Goal: Task Accomplishment & Management: Use online tool/utility

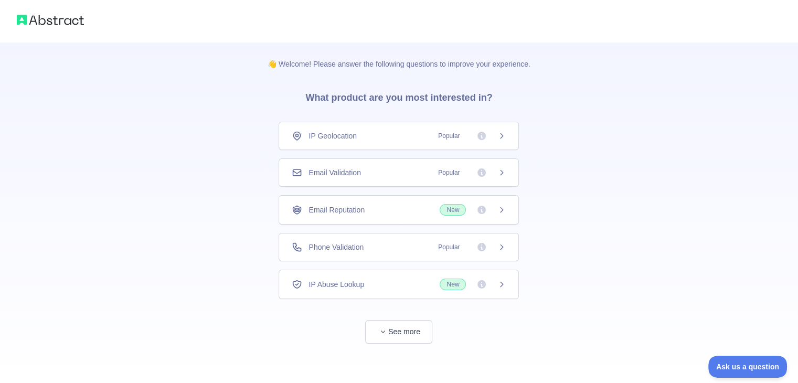
click at [501, 246] on icon at bounding box center [501, 247] width 8 height 8
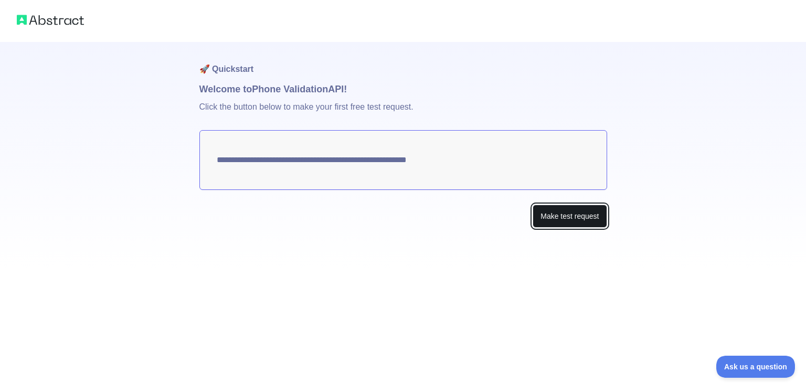
click at [573, 221] on button "Make test request" at bounding box center [570, 217] width 74 height 24
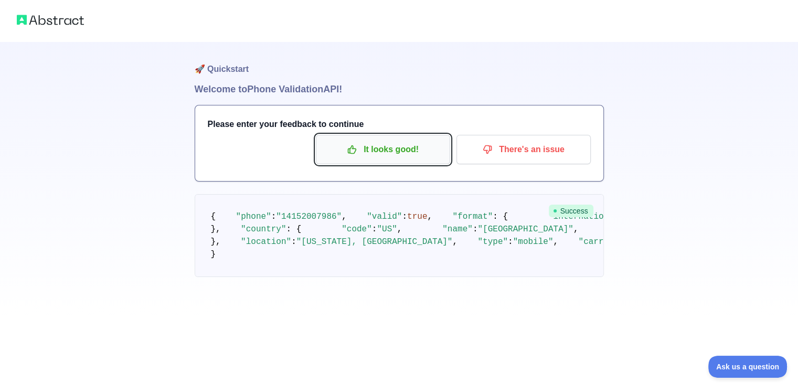
click at [401, 153] on p "It looks good!" at bounding box center [383, 150] width 119 height 18
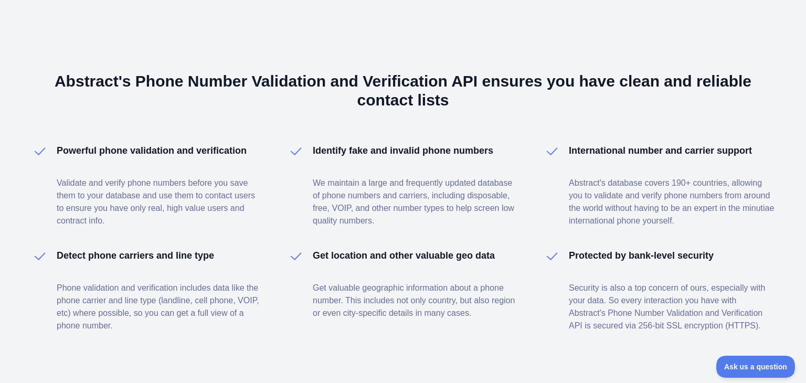
scroll to position [661, 0]
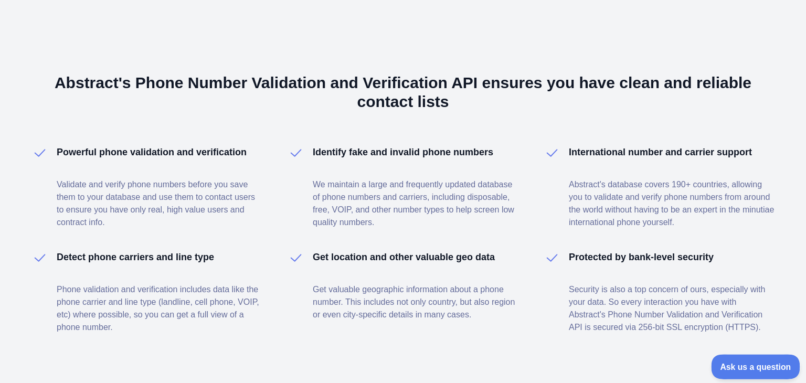
click at [737, 374] on button "Ask us a question" at bounding box center [750, 365] width 79 height 22
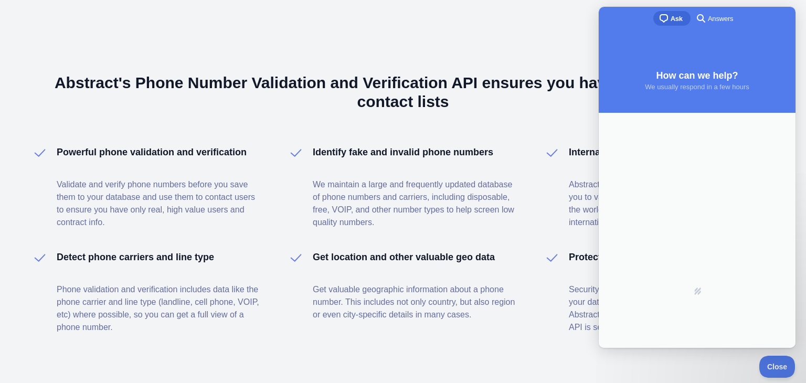
scroll to position [0, 0]
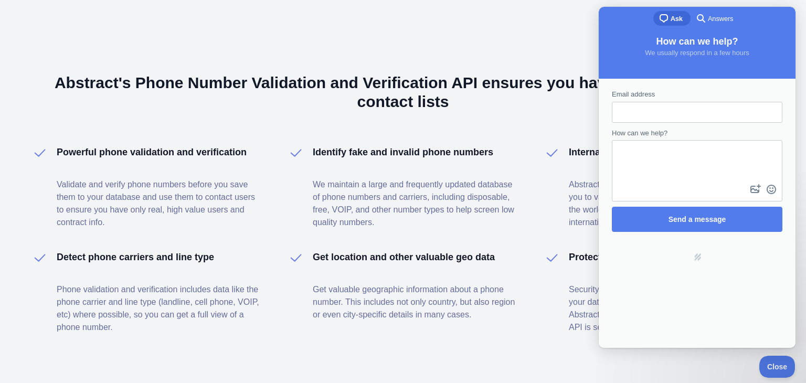
click at [465, 40] on div "Abstract's Phone Number Validation and Verification API ensures you have clean …" at bounding box center [403, 203] width 806 height 441
click at [526, 179] on div "Powerful phone validation and verification Validate and verify phone numbers be…" at bounding box center [402, 239] width 743 height 189
click at [527, 181] on div "Powerful phone validation and verification Validate and verify phone numbers be…" at bounding box center [402, 239] width 743 height 189
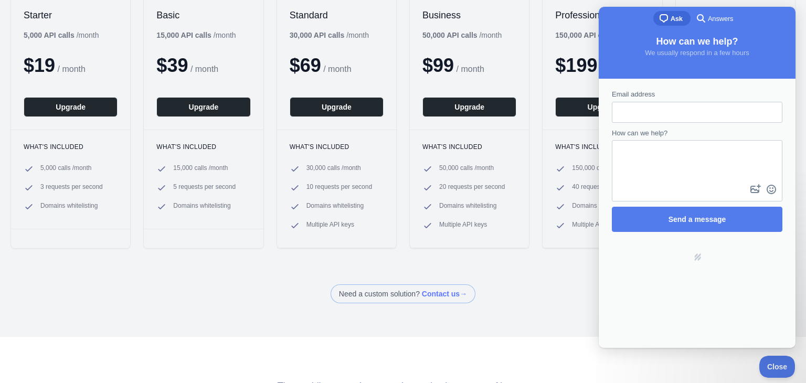
scroll to position [105, 0]
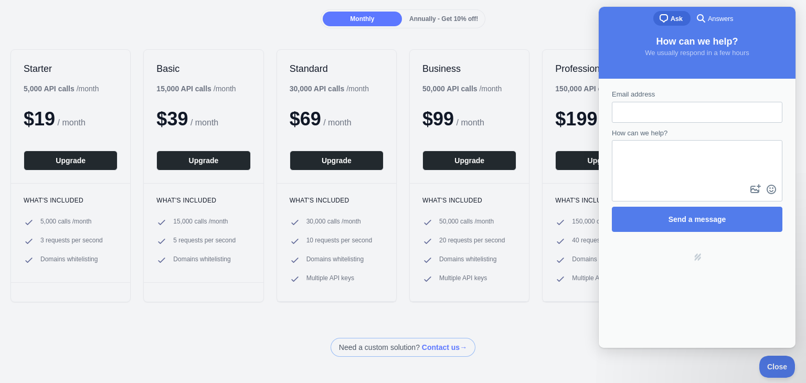
click at [495, 32] on div "Back Upgrade your plan Plans for the Phone Validation API Monthly Annually - Ge…" at bounding box center [403, 128] width 806 height 458
click at [525, 51] on div "Starter 5,000 API calls / month $ 19 / month Upgrade What's included 5,000 call…" at bounding box center [403, 176] width 806 height 274
click at [541, 34] on div "Back Upgrade your plan Plans for the Phone Validation API Monthly Annually - Ge…" at bounding box center [403, 128] width 806 height 458
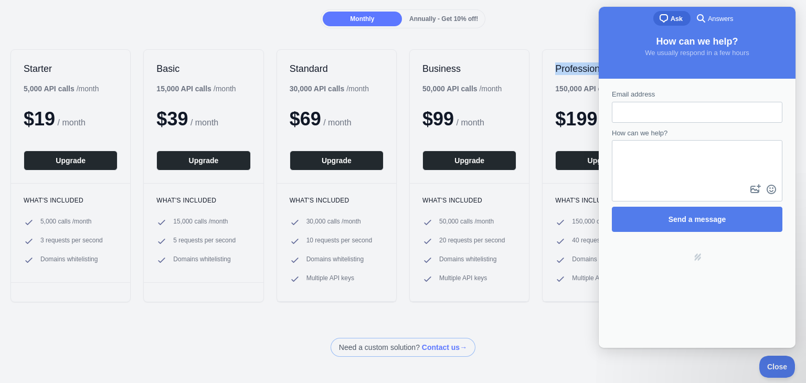
click at [542, 34] on div "Back Upgrade your plan Plans for the Phone Validation API Monthly Annually - Ge…" at bounding box center [403, 128] width 806 height 458
click at [560, 85] on b "150,000 API calls" at bounding box center [584, 88] width 59 height 8
click at [566, 88] on b "150,000 API calls" at bounding box center [584, 88] width 59 height 8
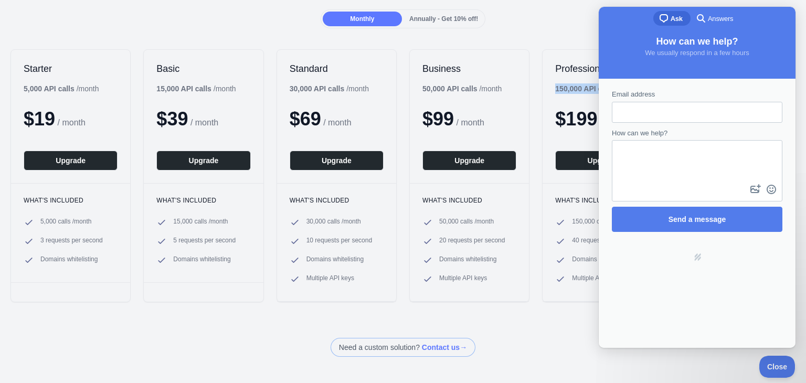
click at [566, 88] on b "150,000 API calls" at bounding box center [584, 88] width 59 height 8
click at [565, 86] on b "150,000 API calls" at bounding box center [584, 88] width 59 height 8
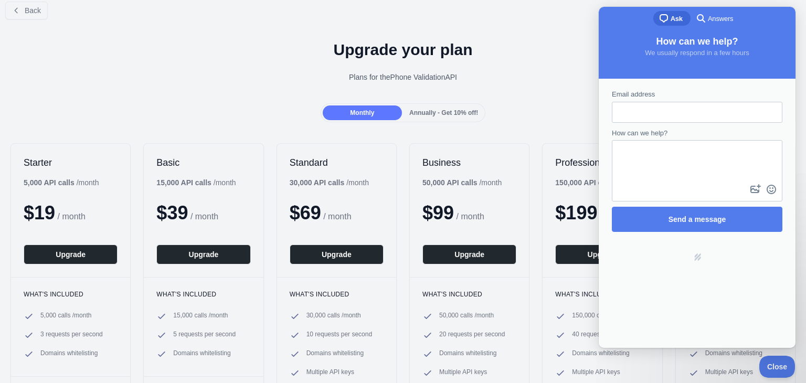
scroll to position [0, 0]
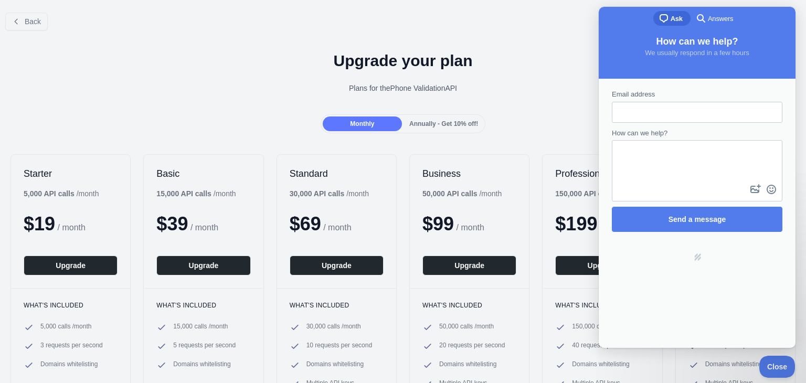
click at [450, 155] on div "Business 50,000 API calls / month $ 99 / month Upgrade" at bounding box center [469, 221] width 119 height 133
click at [490, 92] on div "Plans for the Phone Validation API" at bounding box center [402, 88] width 789 height 10
click at [490, 93] on div "Upgrade your plan Plans for the Phone Validation API" at bounding box center [403, 77] width 806 height 76
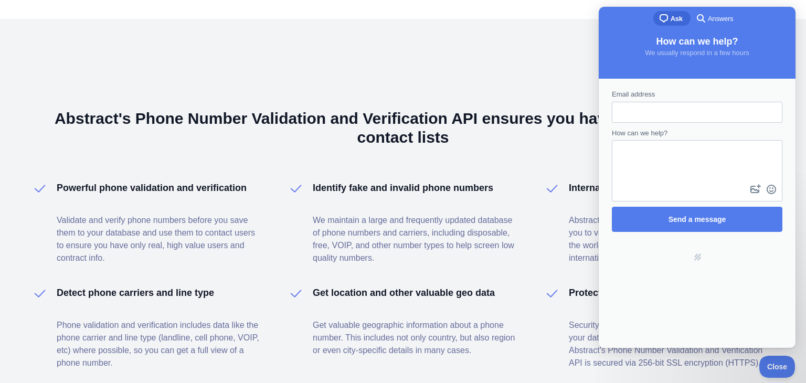
scroll to position [702, 0]
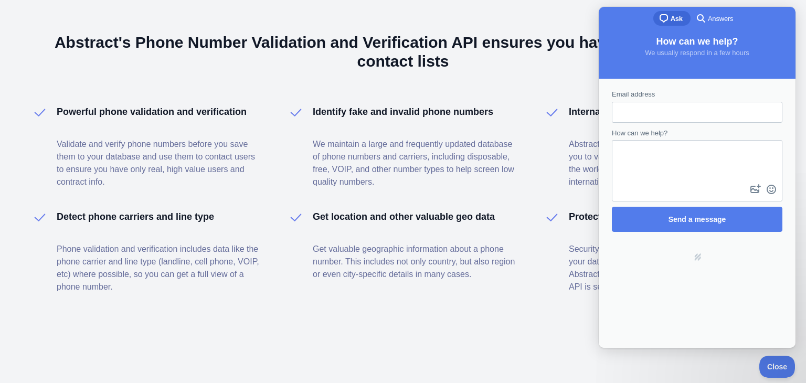
click at [374, 110] on h4 "Identify fake and invalid phone numbers" at bounding box center [403, 111] width 181 height 15
click at [374, 111] on h4 "Identify fake and invalid phone numbers" at bounding box center [403, 111] width 181 height 15
click at [376, 151] on p "We maintain a large and frequently updated database of phone numbers and carrie…" at bounding box center [416, 163] width 206 height 50
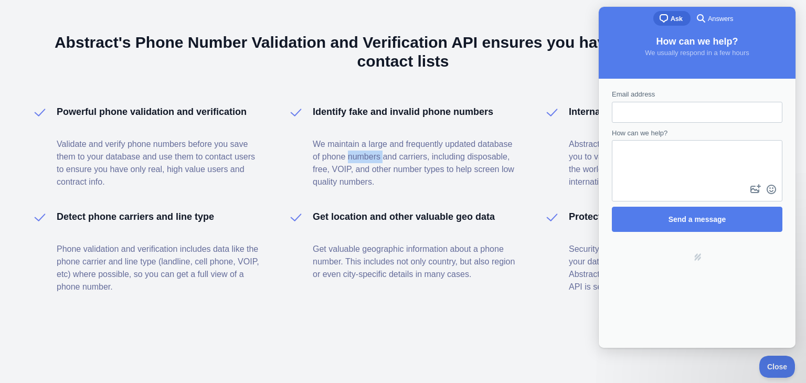
click at [376, 151] on p "We maintain a large and frequently updated database of phone numbers and carrie…" at bounding box center [416, 163] width 206 height 50
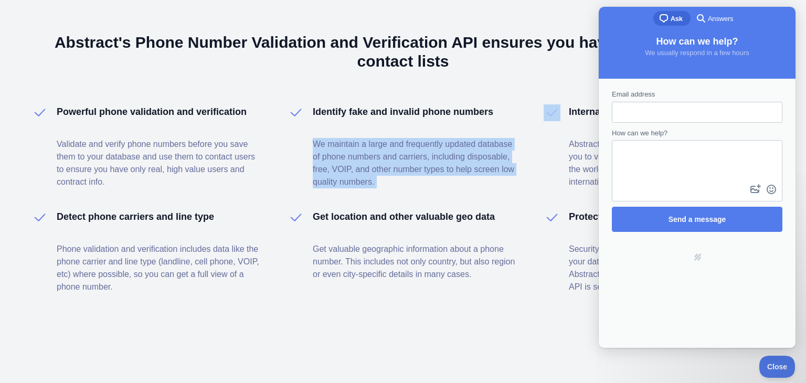
click at [376, 151] on p "We maintain a large and frequently updated database of phone numbers and carrie…" at bounding box center [416, 163] width 206 height 50
click at [397, 187] on div "Powerful phone validation and verification Validate and verify phone numbers be…" at bounding box center [402, 198] width 743 height 189
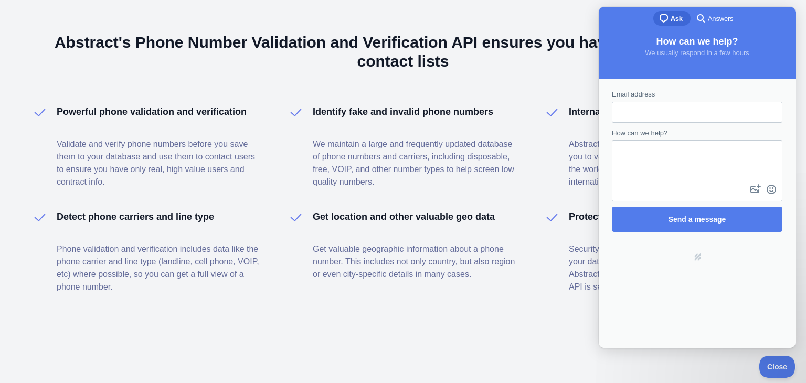
click at [368, 166] on p "We maintain a large and frequently updated database of phone numbers and carrie…" at bounding box center [416, 163] width 206 height 50
click at [365, 172] on p "We maintain a large and frequently updated database of phone numbers and carrie…" at bounding box center [416, 163] width 206 height 50
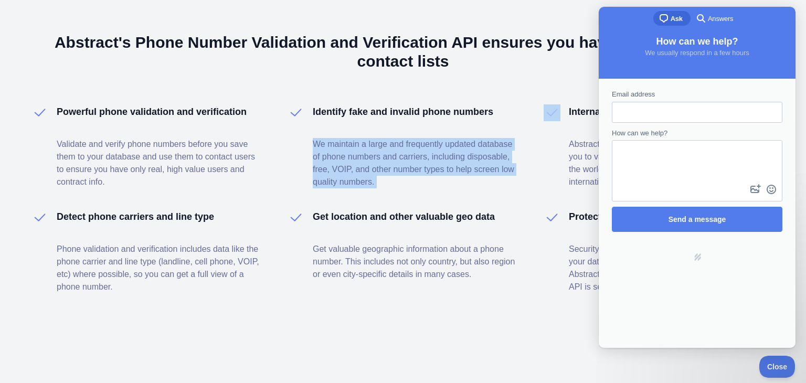
click at [365, 172] on p "We maintain a large and frequently updated database of phone numbers and carrie…" at bounding box center [416, 163] width 206 height 50
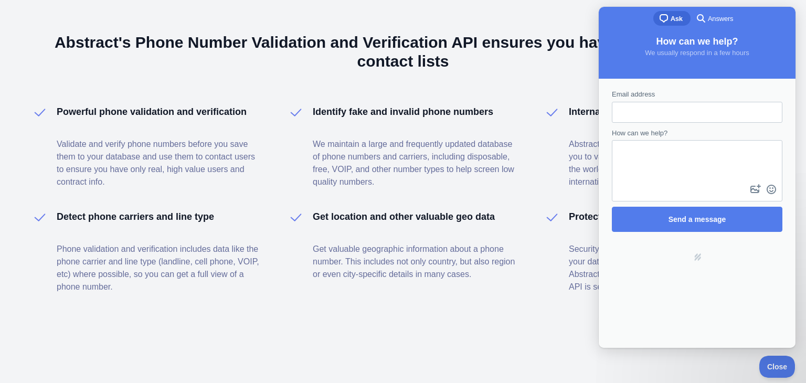
click at [380, 265] on p "Get valuable geographic information about a phone number. This includes not onl…" at bounding box center [416, 262] width 206 height 38
click at [380, 264] on p "Get valuable geographic information about a phone number. This includes not onl…" at bounding box center [416, 262] width 206 height 38
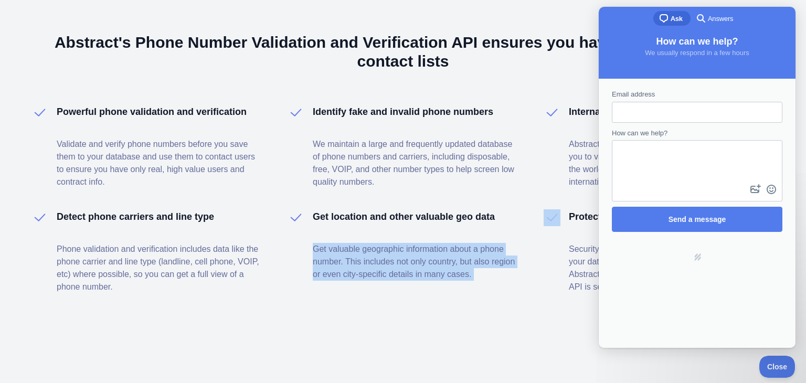
click at [380, 264] on p "Get valuable geographic information about a phone number. This includes not onl…" at bounding box center [416, 262] width 206 height 38
click at [379, 264] on p "Get valuable geographic information about a phone number. This includes not onl…" at bounding box center [416, 262] width 206 height 38
click at [360, 312] on div "Abstract's Phone Number Validation and Verification API ensures you have clean …" at bounding box center [403, 163] width 806 height 441
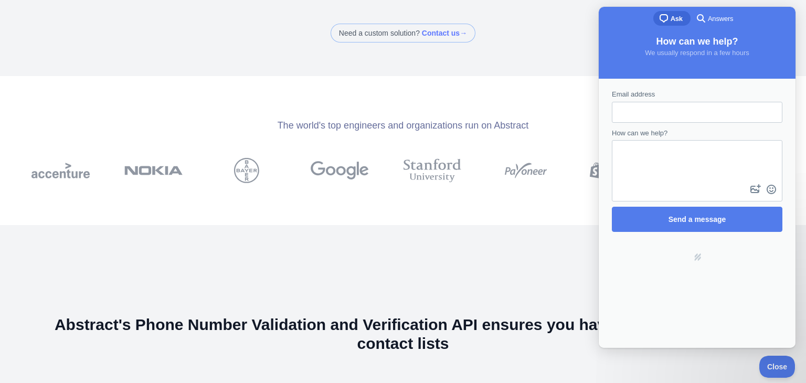
scroll to position [367, 0]
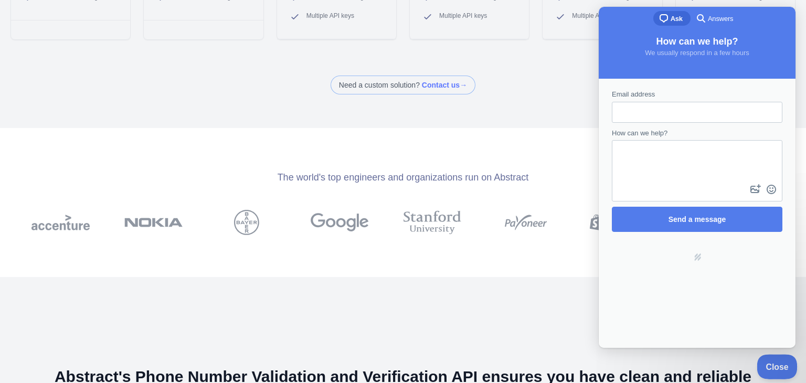
drag, startPoint x: 787, startPoint y: 370, endPoint x: 824, endPoint y: 367, distance: 37.4
click at [787, 370] on button "Close" at bounding box center [775, 365] width 36 height 22
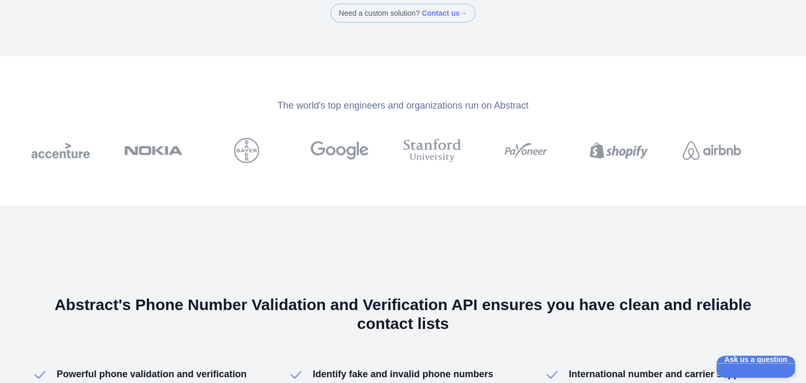
scroll to position [177, 0]
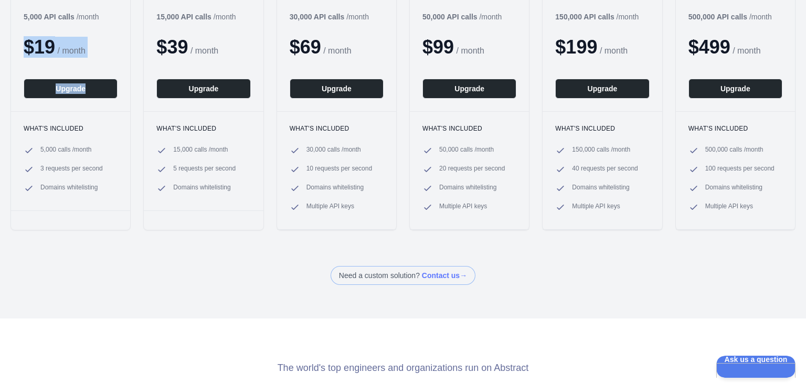
drag, startPoint x: 29, startPoint y: 48, endPoint x: 111, endPoint y: 62, distance: 83.1
click at [111, 62] on div "Starter 5,000 API calls / month $ 19 / month Upgrade" at bounding box center [70, 44] width 119 height 133
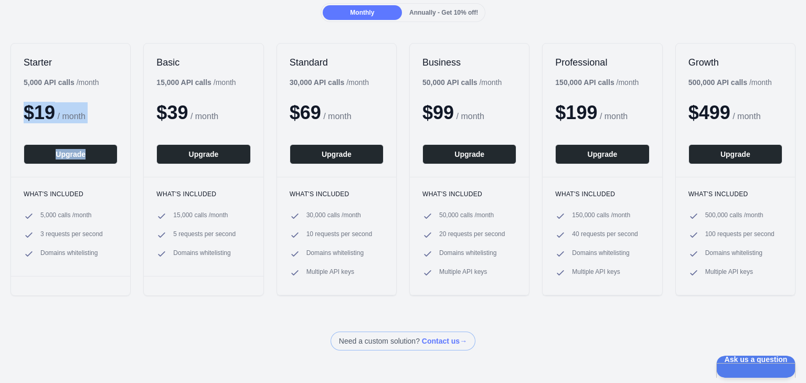
scroll to position [124, 0]
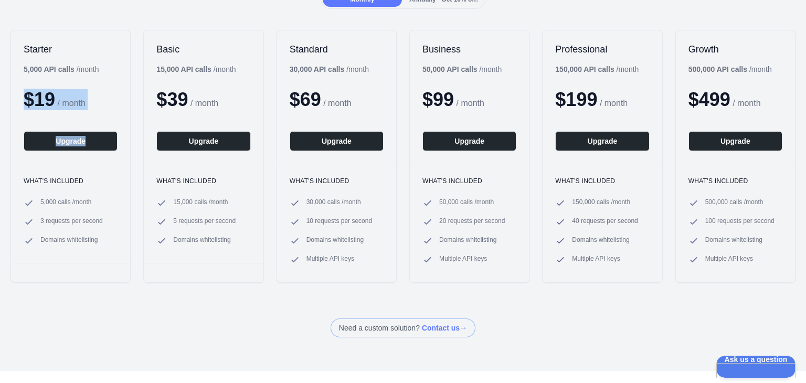
click at [104, 105] on div "$ 19 / month" at bounding box center [71, 99] width 94 height 21
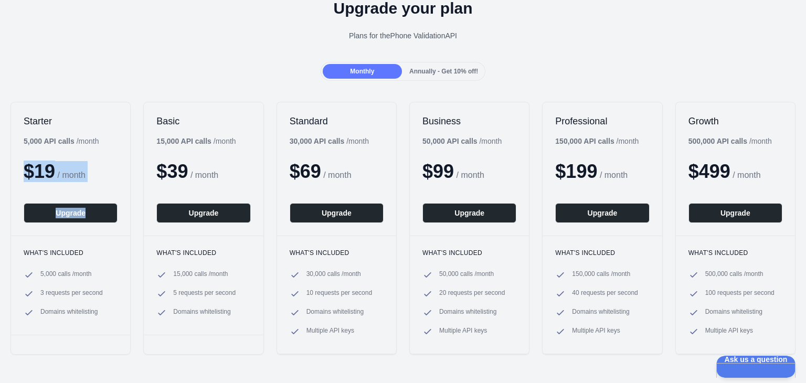
scroll to position [0, 0]
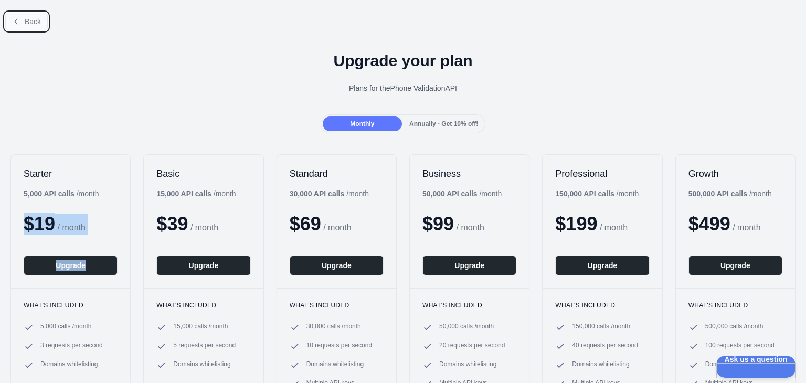
click at [15, 22] on icon at bounding box center [16, 21] width 8 height 8
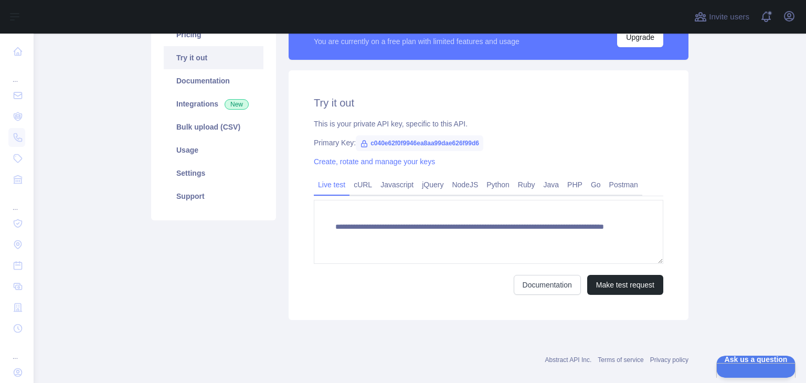
scroll to position [105, 0]
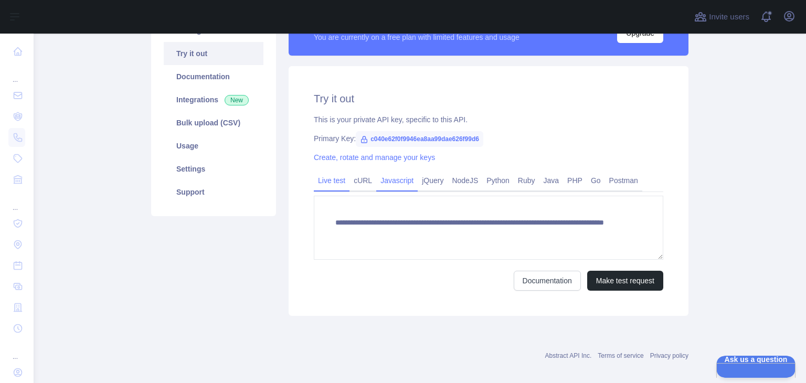
click at [407, 182] on link "Javascript" at bounding box center [396, 180] width 41 height 17
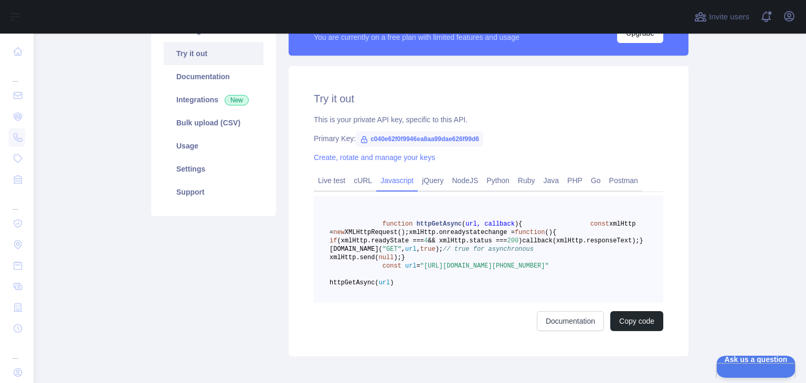
click at [397, 139] on span "c040e62f0f9946ea8aa99dae626f99d6" at bounding box center [420, 139] width 128 height 16
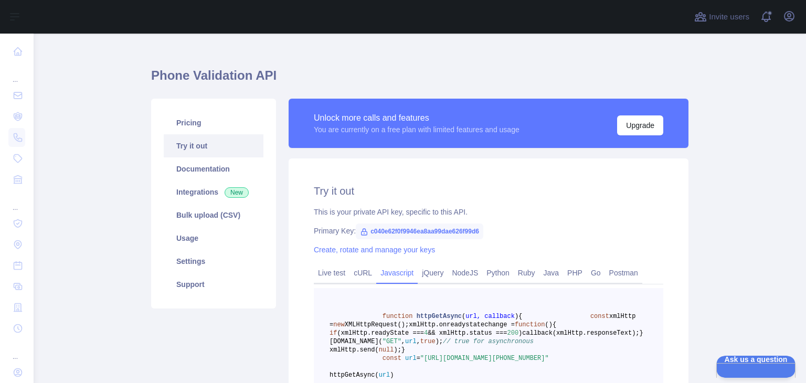
scroll to position [0, 0]
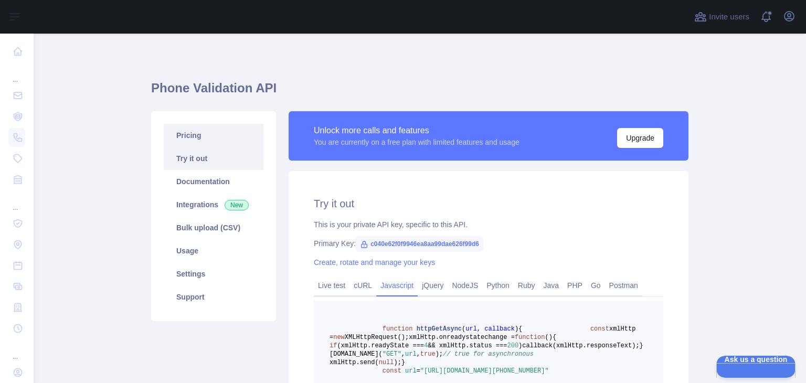
click at [190, 135] on link "Pricing" at bounding box center [214, 135] width 100 height 23
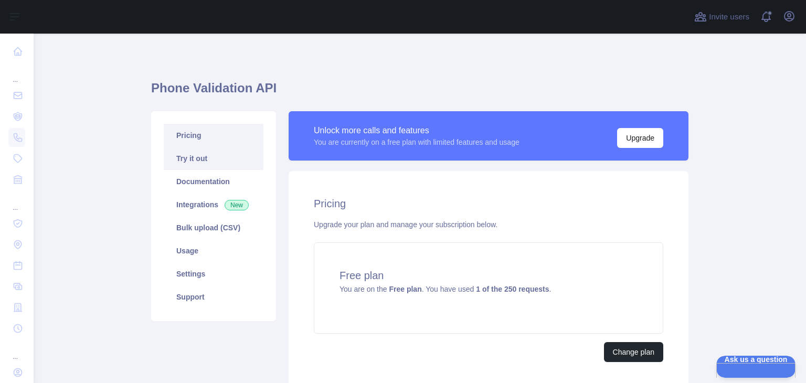
click at [222, 168] on link "Try it out" at bounding box center [214, 158] width 100 height 23
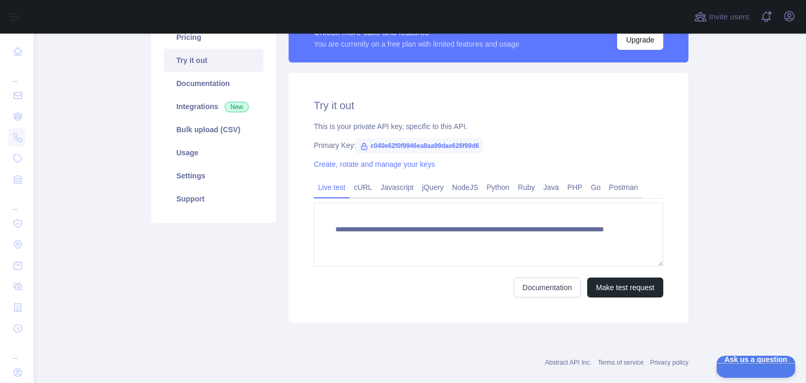
scroll to position [105, 0]
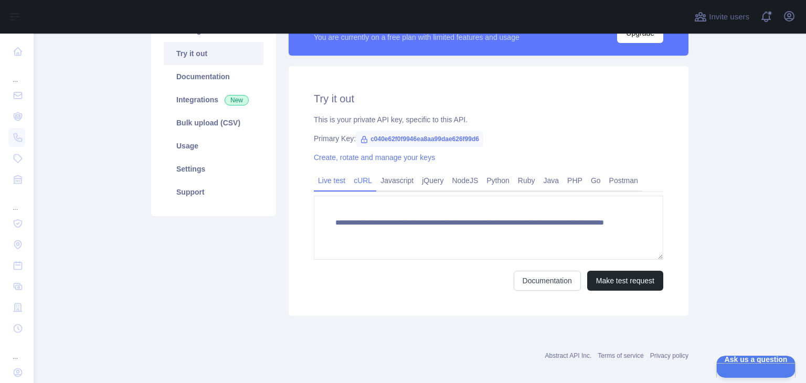
click at [353, 176] on link "cURL" at bounding box center [362, 180] width 27 height 17
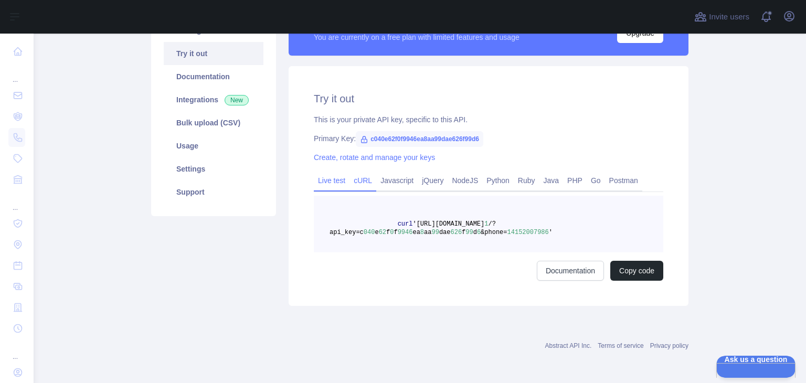
click at [334, 178] on link "Live test" at bounding box center [332, 180] width 36 height 17
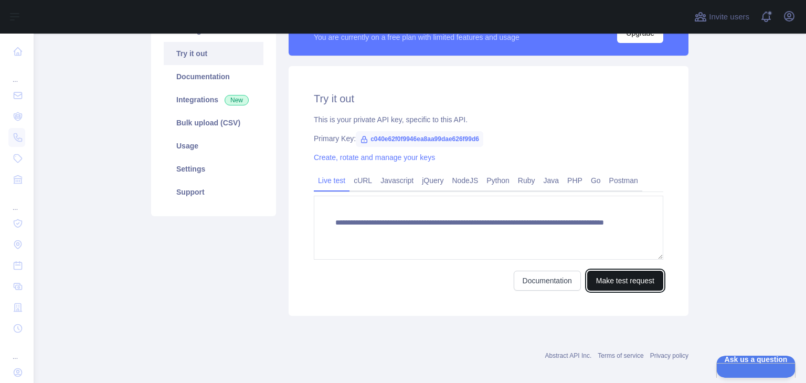
click at [609, 280] on button "Make test request" at bounding box center [625, 281] width 76 height 20
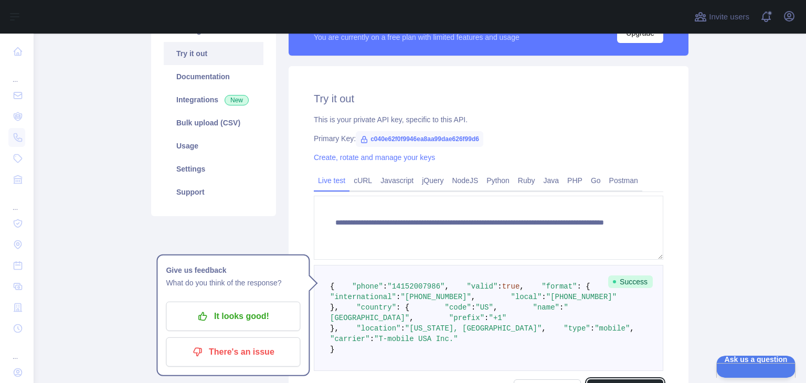
scroll to position [210, 0]
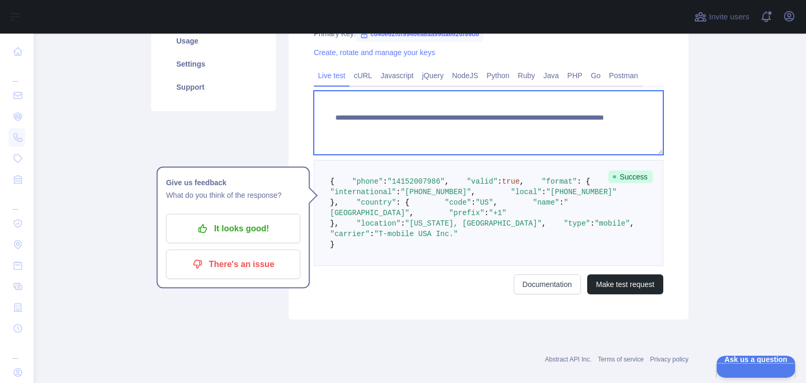
click at [564, 133] on textarea "**********" at bounding box center [488, 123] width 349 height 64
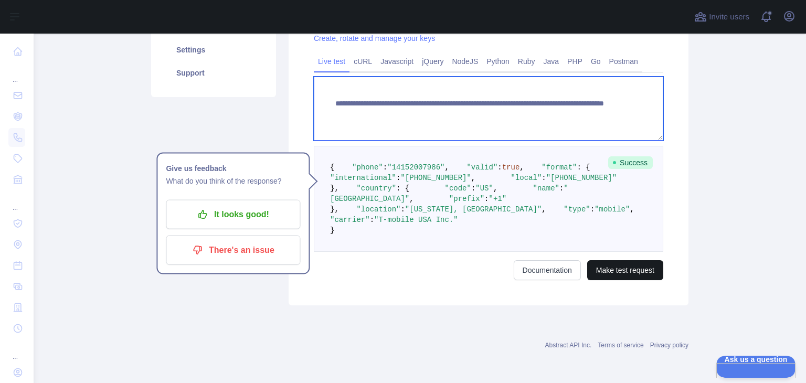
type textarea "**********"
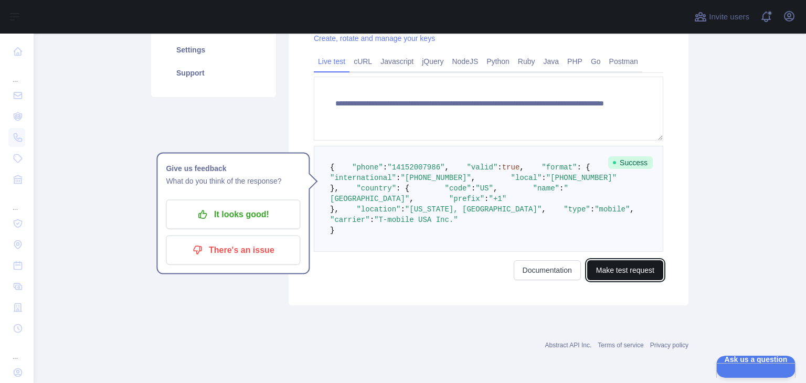
click at [593, 269] on button "Make test request" at bounding box center [625, 270] width 76 height 20
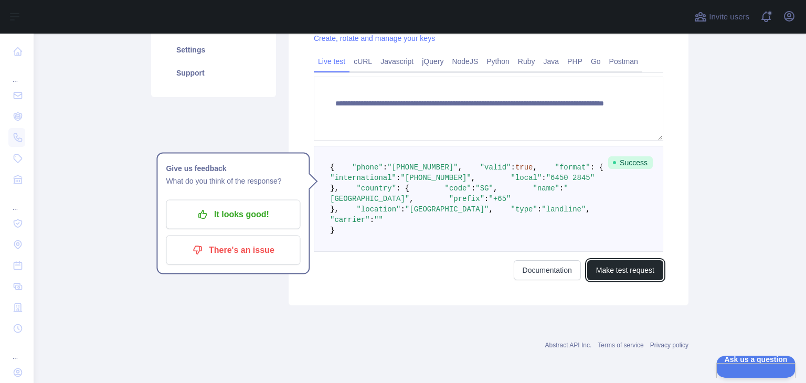
scroll to position [213, 0]
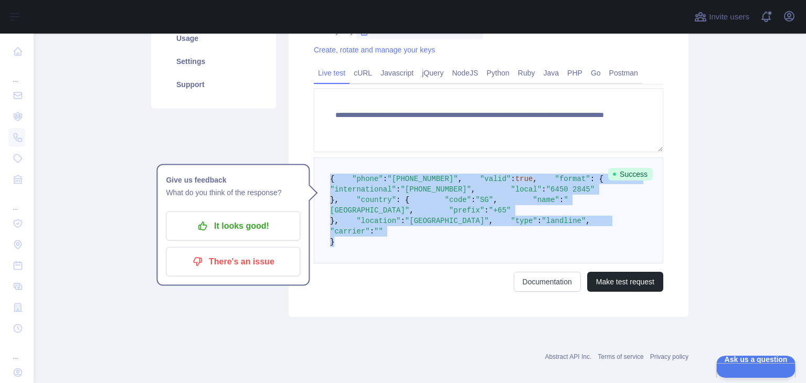
drag, startPoint x: 367, startPoint y: 337, endPoint x: 323, endPoint y: 176, distance: 167.7
click at [323, 176] on pre "{ "phone" : "[PHONE_NUMBER]" , "valid" : true , "format" : { "international" : …" at bounding box center [488, 210] width 349 height 106
copy code "{ "phone" : "[PHONE_NUMBER]" , "valid" : true , "format" : { "international" : …"
click at [473, 263] on pre "{ "phone" : "[PHONE_NUMBER]" , "valid" : true , "format" : { "international" : …" at bounding box center [488, 210] width 349 height 106
drag, startPoint x: 473, startPoint y: 274, endPoint x: 465, endPoint y: 274, distance: 8.4
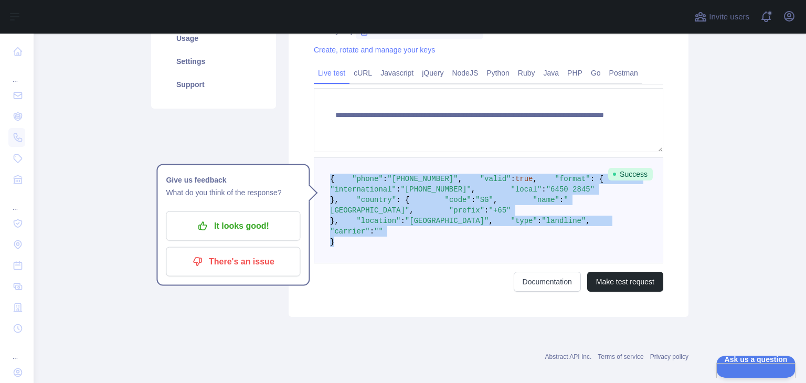
click at [473, 263] on pre "{ "phone" : "[PHONE_NUMBER]" , "valid" : true , "format" : { "international" : …" at bounding box center [488, 210] width 349 height 106
click at [489, 215] on span ""+65"" at bounding box center [500, 210] width 22 height 8
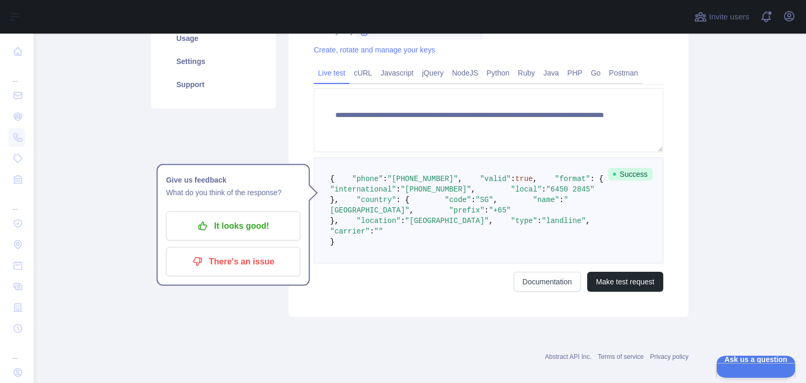
click at [489, 215] on span ""+65"" at bounding box center [500, 210] width 22 height 8
click at [398, 215] on span ""[GEOGRAPHIC_DATA]"" at bounding box center [449, 205] width 238 height 19
drag, startPoint x: 370, startPoint y: 221, endPoint x: 366, endPoint y: 215, distance: 7.1
click at [372, 194] on span ""international"" at bounding box center [363, 189] width 66 height 8
click at [555, 183] on span ""format"" at bounding box center [572, 179] width 35 height 8
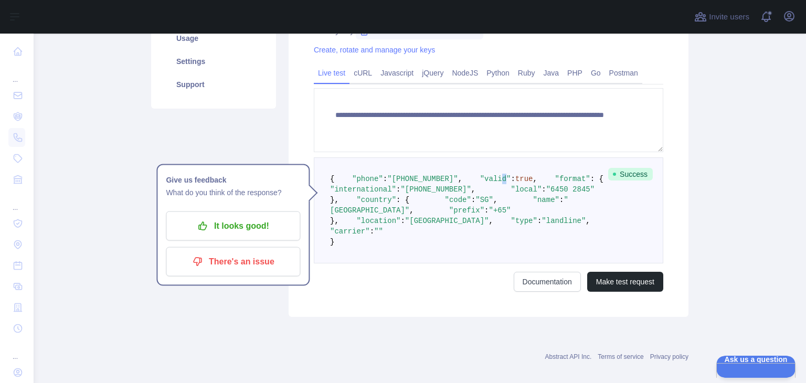
click at [480, 183] on span ""valid"" at bounding box center [495, 179] width 31 height 8
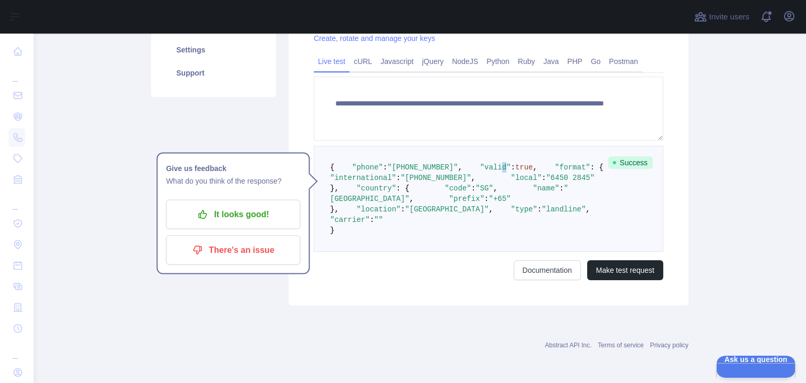
scroll to position [265, 0]
click at [419, 235] on pre "{ "phone" : "[PHONE_NUMBER]" , "valid" : true , "format" : { "international" : …" at bounding box center [488, 199] width 349 height 106
click at [489, 203] on span ""+65"" at bounding box center [500, 199] width 22 height 8
